Goal: Register for event/course

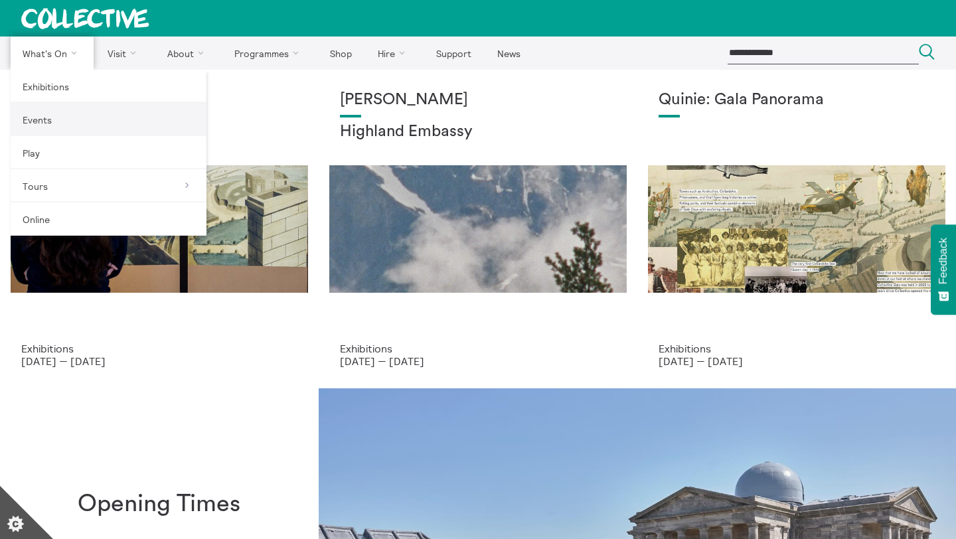
click at [54, 114] on link "Events" at bounding box center [109, 119] width 196 height 33
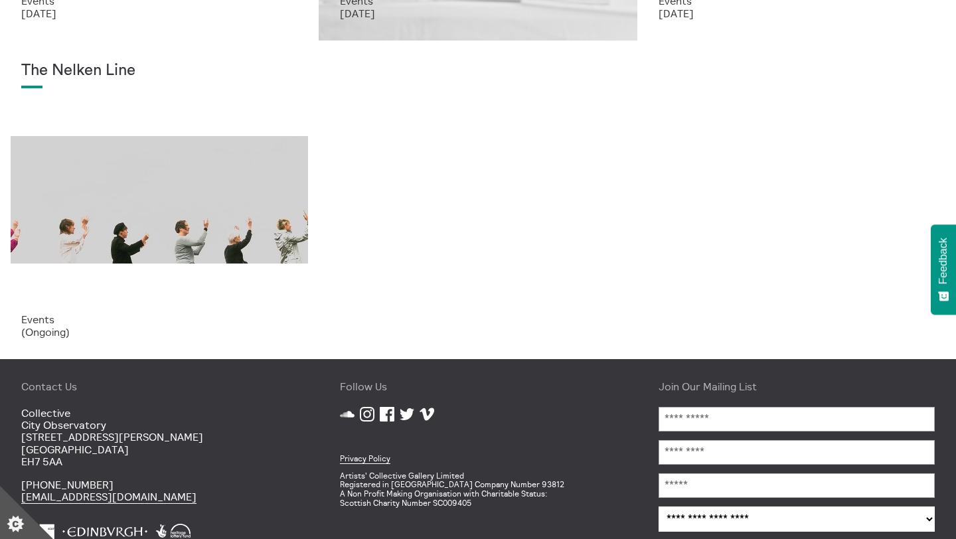
scroll to position [329, 0]
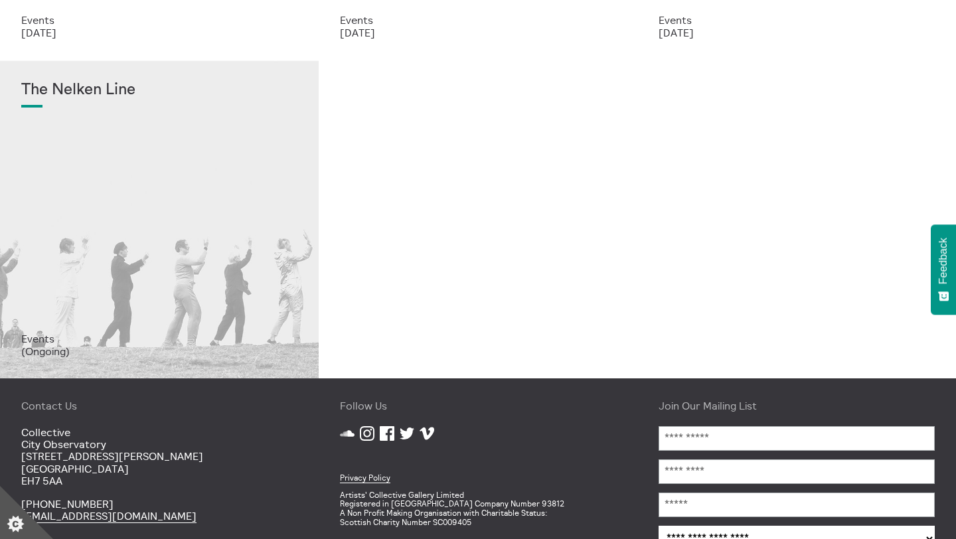
click at [196, 194] on div "The Nelken Line" at bounding box center [159, 207] width 276 height 252
